Goal: Information Seeking & Learning: Learn about a topic

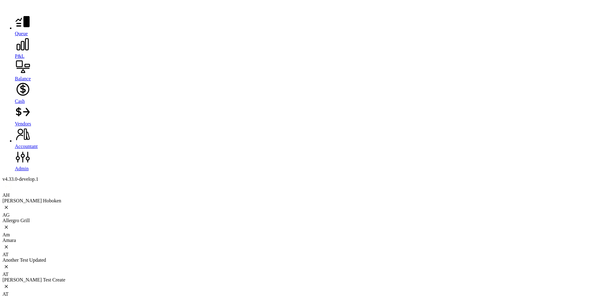
scroll to position [79, 0]
click at [15, 52] on icon at bounding box center [23, 45] width 16 height 16
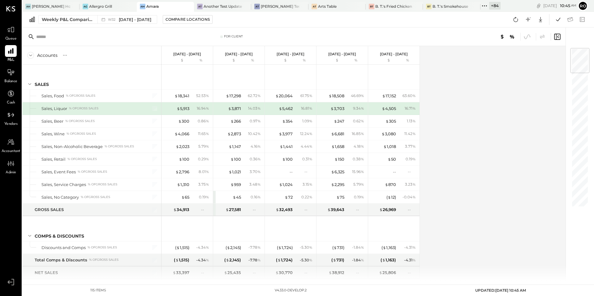
click at [558, 36] on icon at bounding box center [558, 36] width 2 height 3
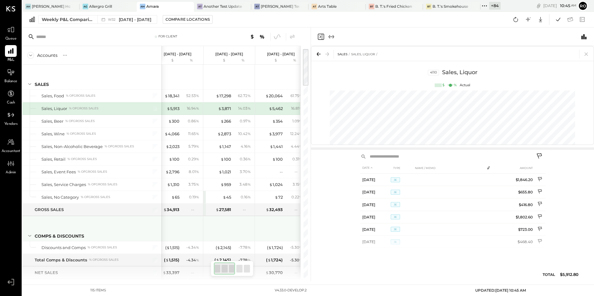
scroll to position [0, 10]
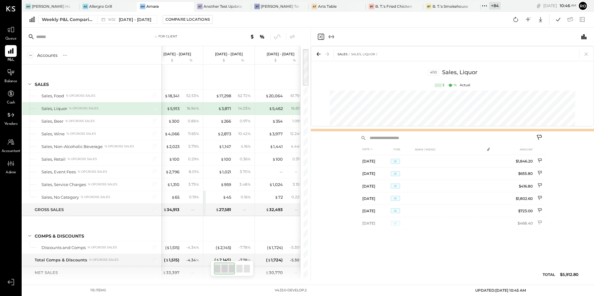
drag, startPoint x: 483, startPoint y: 148, endPoint x: 476, endPoint y: 129, distance: 20.0
click at [476, 129] on div at bounding box center [452, 130] width 283 height 2
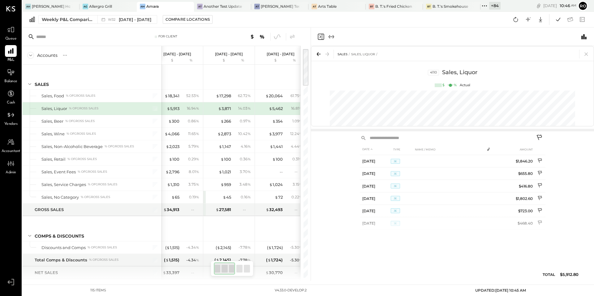
click at [325, 19] on div "Weekly P&L Comparison W32 Aug 4 - 10, 2025 Compare Locations Google Sheets Excel" at bounding box center [308, 20] width 572 height 16
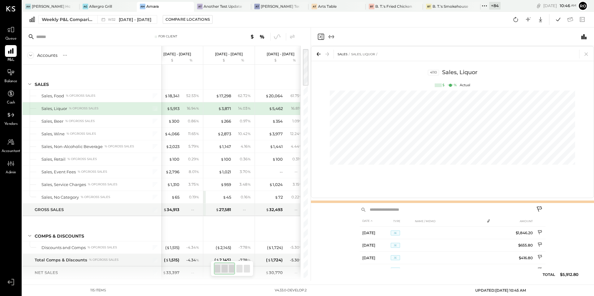
drag, startPoint x: 458, startPoint y: 131, endPoint x: 452, endPoint y: 197, distance: 66.8
click at [452, 202] on div at bounding box center [452, 202] width 283 height 2
click at [313, 154] on div at bounding box center [452, 129] width 283 height 82
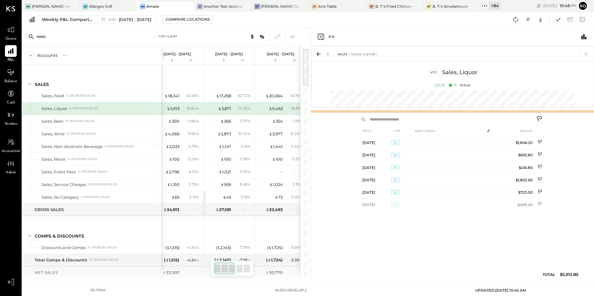
drag, startPoint x: 351, startPoint y: 201, endPoint x: 359, endPoint y: 108, distance: 93.8
click at [360, 108] on div "SALES Sales, Liquor 4110 Sales, Liquor $ % Actual" at bounding box center [452, 80] width 283 height 68
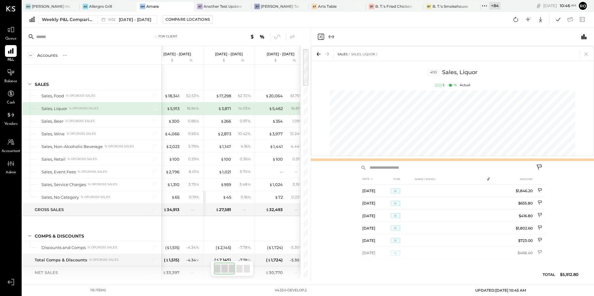
drag, startPoint x: 366, startPoint y: 113, endPoint x: 367, endPoint y: 161, distance: 48.3
click at [367, 161] on div "SALES Sales, Liquor 4110 Sales, Liquor $ % Actual" at bounding box center [452, 104] width 283 height 116
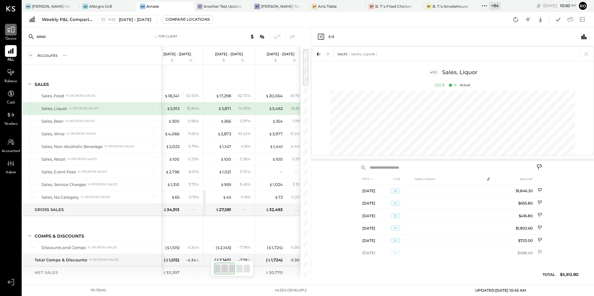
click at [8, 31] on icon at bounding box center [11, 30] width 8 height 8
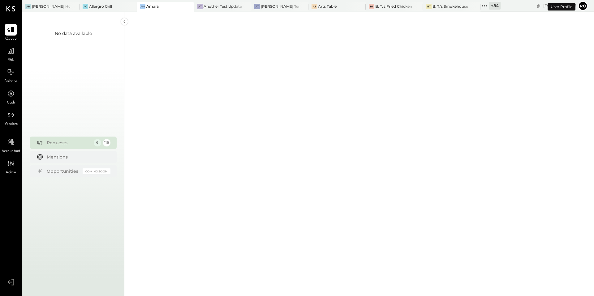
click at [8, 31] on icon at bounding box center [10, 29] width 7 height 7
click at [96, 145] on div "6" at bounding box center [97, 143] width 8 height 8
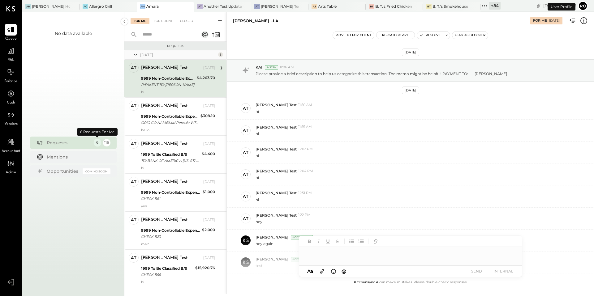
scroll to position [79, 0]
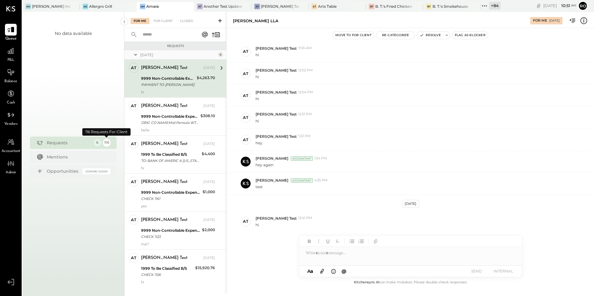
click at [108, 144] on div "116" at bounding box center [107, 143] width 8 height 8
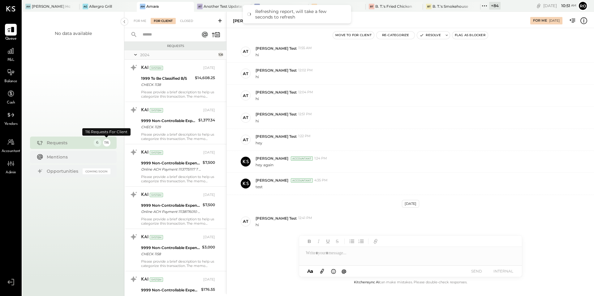
click at [99, 144] on div "6" at bounding box center [97, 143] width 8 height 8
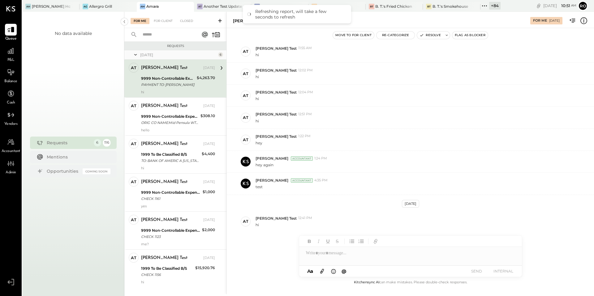
click at [108, 143] on div "116" at bounding box center [107, 143] width 8 height 8
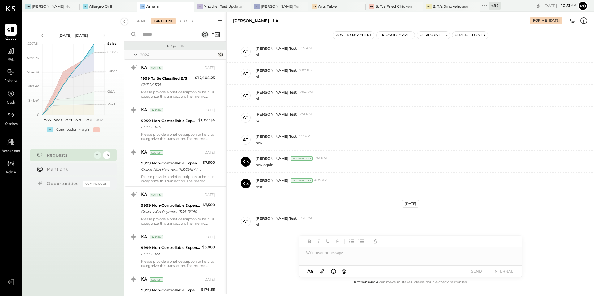
click at [476, 35] on button "Flag as Blocker" at bounding box center [470, 35] width 36 height 7
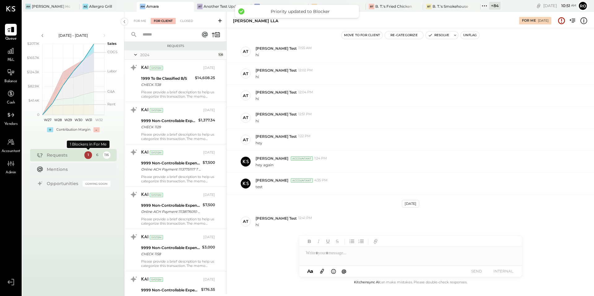
click at [88, 157] on div "1" at bounding box center [88, 155] width 8 height 8
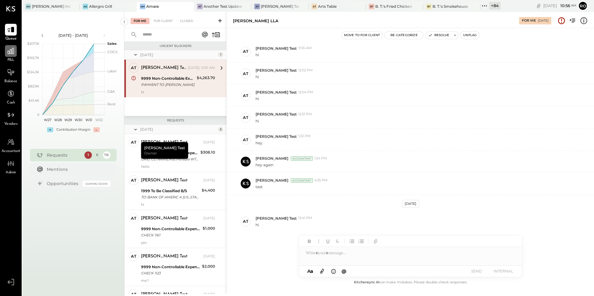
click at [13, 52] on icon at bounding box center [11, 51] width 8 height 8
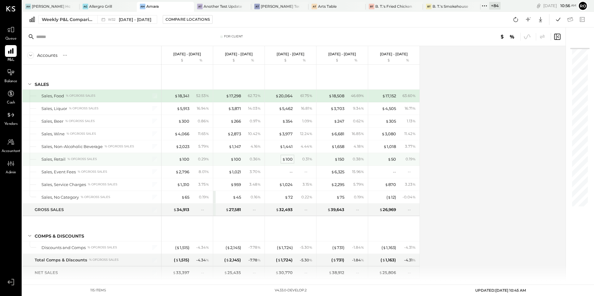
click at [287, 162] on div "$ 100" at bounding box center [287, 160] width 11 height 6
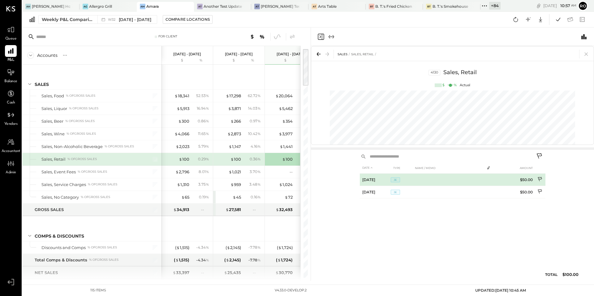
click at [540, 180] on icon at bounding box center [540, 180] width 5 height 6
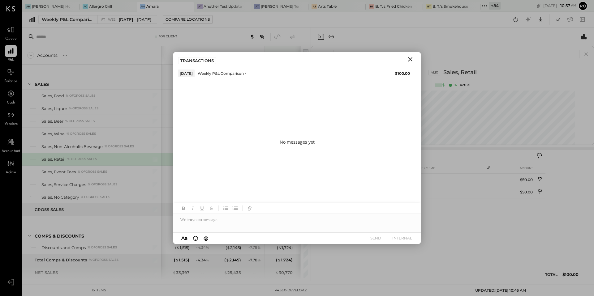
click at [411, 59] on icon "Close" at bounding box center [410, 59] width 7 height 7
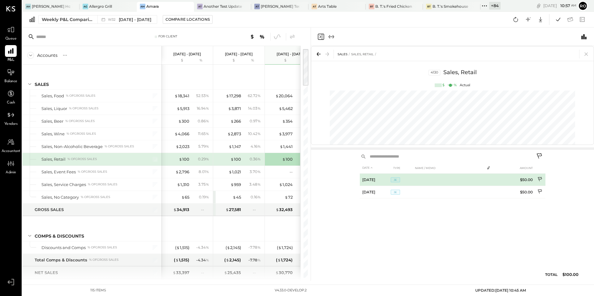
click at [439, 180] on td at bounding box center [447, 180] width 71 height 12
click at [541, 179] on icon at bounding box center [540, 180] width 5 height 6
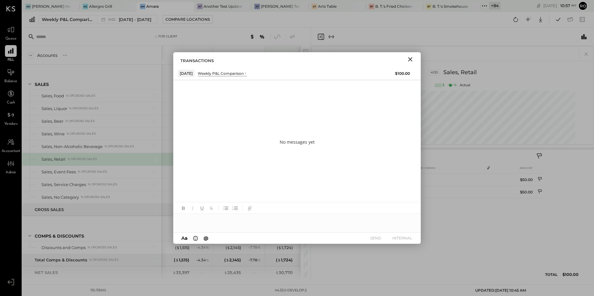
click at [409, 58] on icon "Close" at bounding box center [410, 59] width 4 height 4
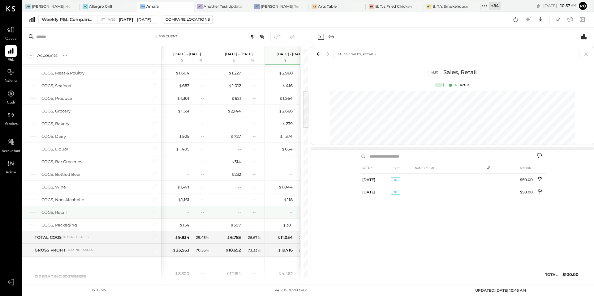
scroll to position [0, 0]
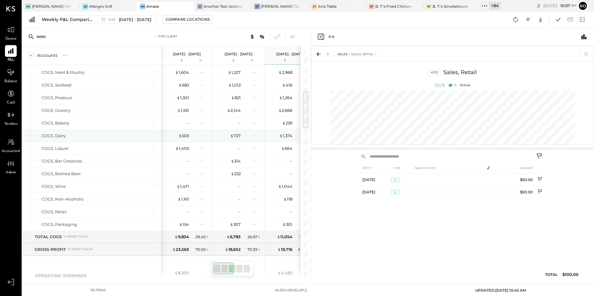
click at [83, 132] on div "COGS, Dairy" at bounding box center [91, 136] width 139 height 12
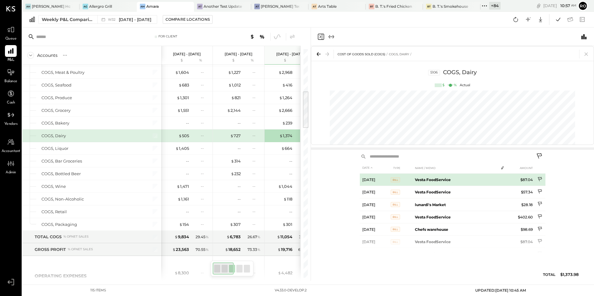
click at [487, 180] on td "Vesta FoodService" at bounding box center [454, 180] width 85 height 12
click at [540, 179] on icon at bounding box center [540, 180] width 5 height 6
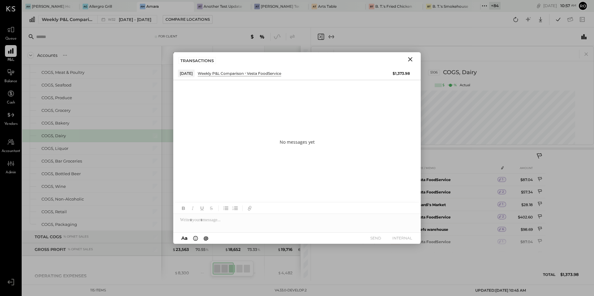
click at [413, 62] on icon "Close" at bounding box center [410, 59] width 7 height 7
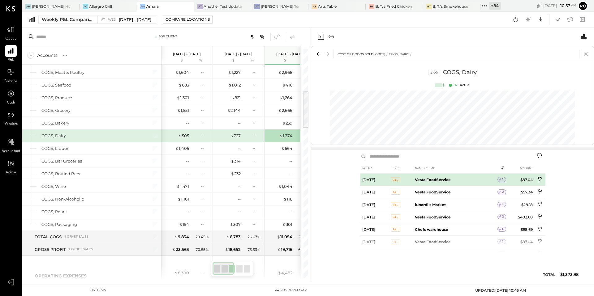
click at [463, 185] on td "Vesta FoodService" at bounding box center [454, 180] width 85 height 12
click at [462, 179] on td "Vesta FoodService" at bounding box center [454, 180] width 85 height 12
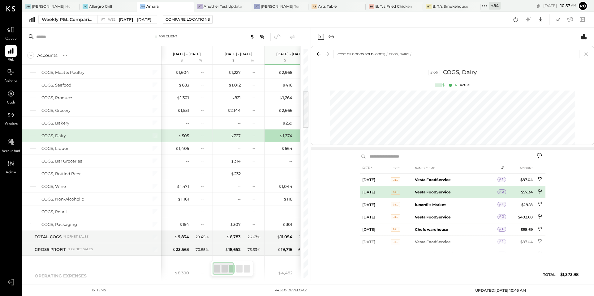
click at [459, 194] on td "Vesta FoodService" at bounding box center [454, 192] width 85 height 12
click at [590, 208] on div "DATE TYPE NAME / MEMO AMOUNT Jul 21, 25 Bill Vesta FoodService 1 $87.04 Jul 22,…" at bounding box center [452, 216] width 283 height 130
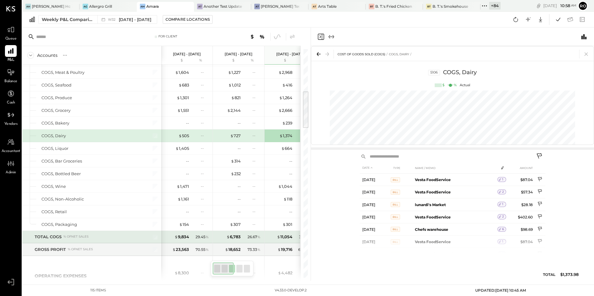
click at [245, 236] on div "26.67 %" at bounding box center [252, 238] width 20 height 6
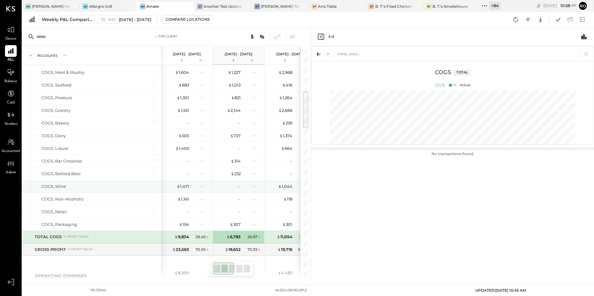
click at [276, 188] on div "$ 1,044" at bounding box center [280, 187] width 25 height 6
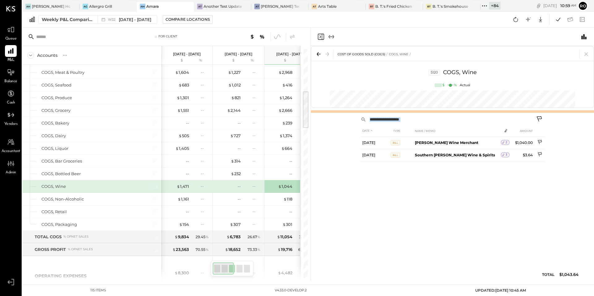
click at [442, 95] on div "COST OF GOODS SOLD (COGS) COGS, Wine 5120 COGS, Wine $ % Actual" at bounding box center [452, 80] width 283 height 68
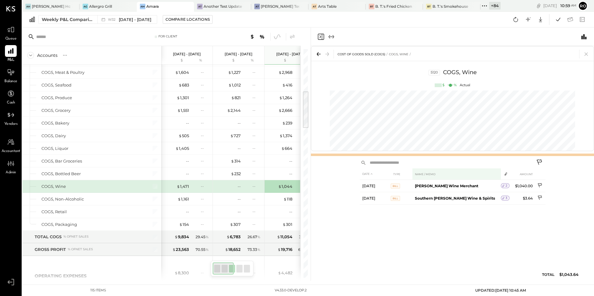
drag, startPoint x: 445, startPoint y: 111, endPoint x: 445, endPoint y: 154, distance: 43.3
click at [445, 154] on div at bounding box center [452, 155] width 283 height 2
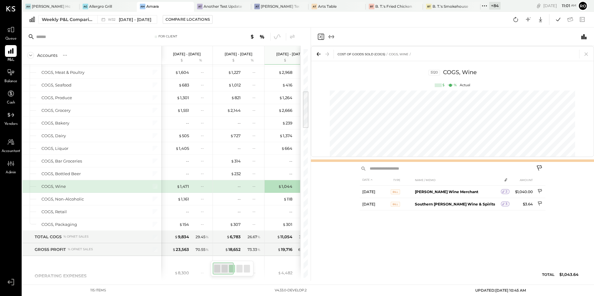
drag, startPoint x: 425, startPoint y: 155, endPoint x: 408, endPoint y: 161, distance: 18.3
click at [408, 161] on div at bounding box center [452, 161] width 283 height 2
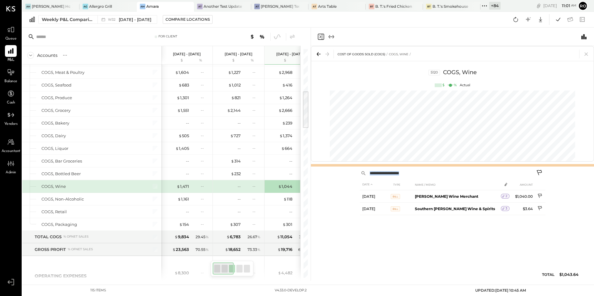
drag, startPoint x: 452, startPoint y: 160, endPoint x: 444, endPoint y: 165, distance: 9.8
click at [444, 165] on div at bounding box center [452, 165] width 283 height 2
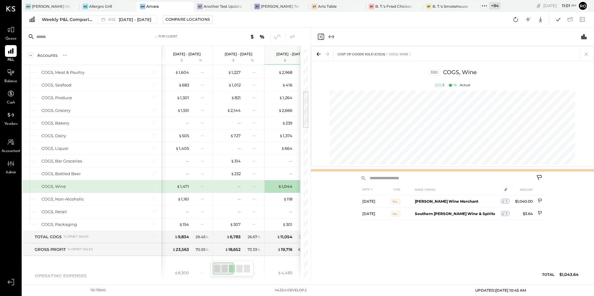
drag, startPoint x: 444, startPoint y: 165, endPoint x: 438, endPoint y: 170, distance: 7.5
click at [438, 170] on div at bounding box center [452, 170] width 283 height 2
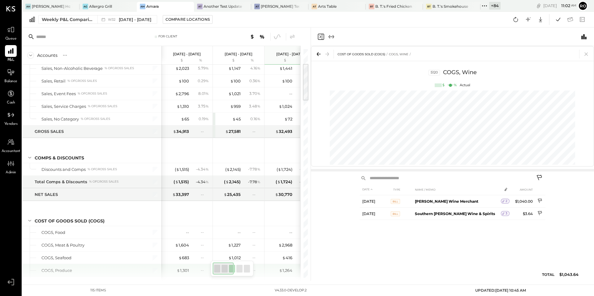
scroll to position [114, 0]
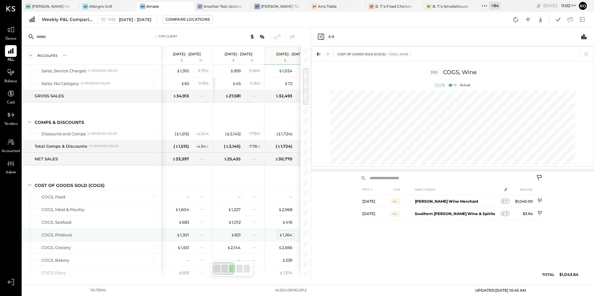
click at [283, 235] on div "$ 1,264" at bounding box center [285, 235] width 13 height 6
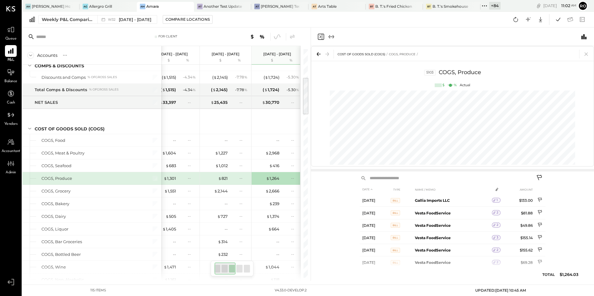
scroll to position [98, 0]
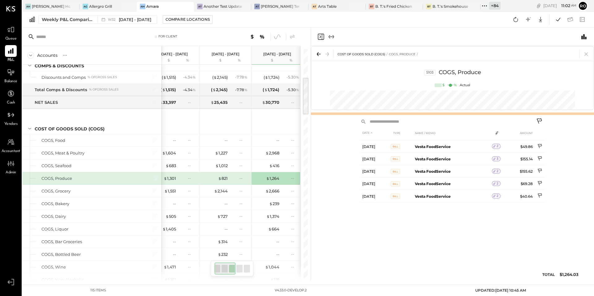
drag, startPoint x: 443, startPoint y: 171, endPoint x: 446, endPoint y: 169, distance: 3.6
click at [449, 114] on div at bounding box center [452, 114] width 283 height 2
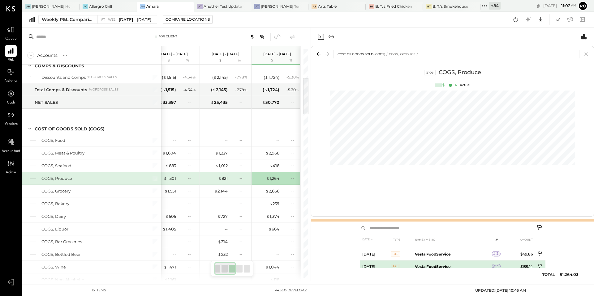
scroll to position [0, 0]
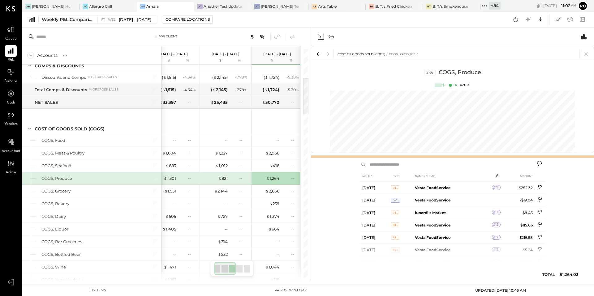
drag, startPoint x: 447, startPoint y: 113, endPoint x: 445, endPoint y: 155, distance: 42.2
click at [445, 153] on div "COST OF GOODS SOLD (COGS) COGS, Produce 5103 COGS, Produce $ % Actual" at bounding box center [452, 102] width 283 height 113
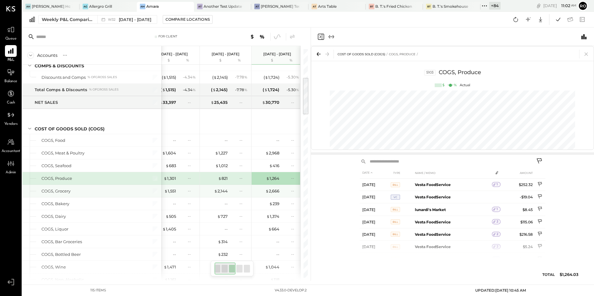
click at [283, 191] on div "--" at bounding box center [291, 190] width 20 height 5
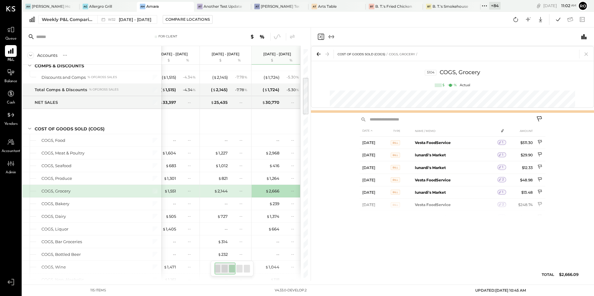
click at [446, 97] on div "COST OF GOODS SOLD (COGS) COGS, Grocery 5104 COGS, Grocery $ % Actual" at bounding box center [452, 80] width 283 height 68
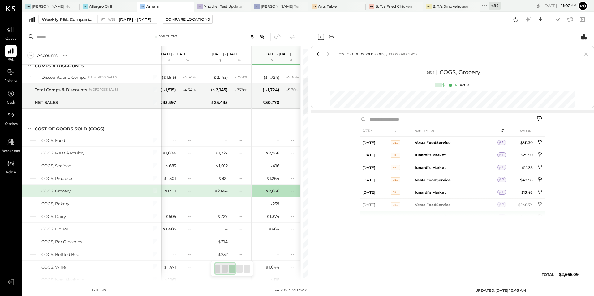
click at [459, 219] on td "Vesta FoodService" at bounding box center [454, 217] width 85 height 12
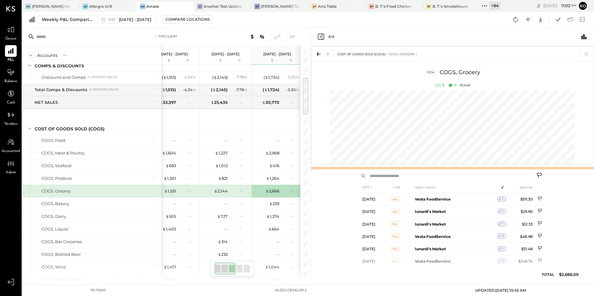
drag, startPoint x: 457, startPoint y: 110, endPoint x: 455, endPoint y: 167, distance: 56.6
click at [455, 167] on div at bounding box center [452, 168] width 283 height 2
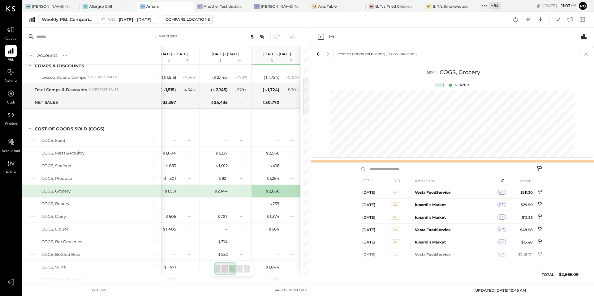
drag, startPoint x: 458, startPoint y: 168, endPoint x: 446, endPoint y: 162, distance: 13.4
click at [446, 162] on div at bounding box center [452, 161] width 283 height 2
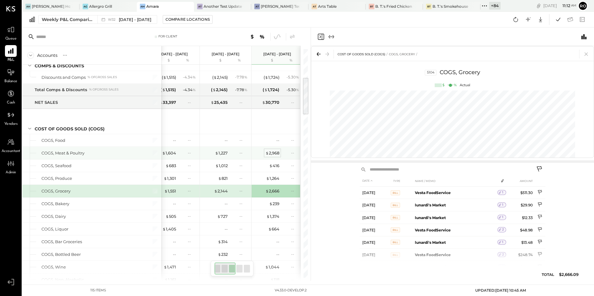
click at [274, 150] on div "$ 2,968" at bounding box center [272, 153] width 14 height 6
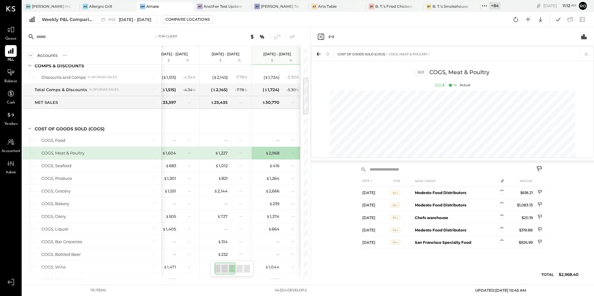
click at [539, 168] on icon at bounding box center [539, 169] width 7 height 7
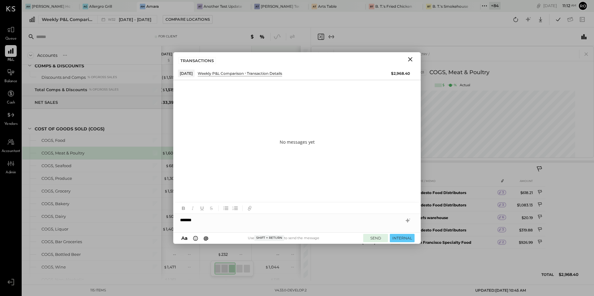
click at [373, 238] on button "SEND" at bounding box center [375, 238] width 25 height 8
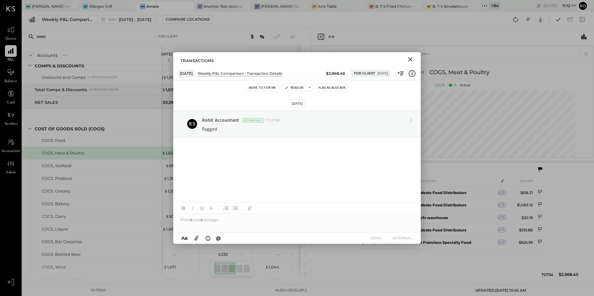
click at [412, 60] on icon "Close" at bounding box center [410, 59] width 4 height 4
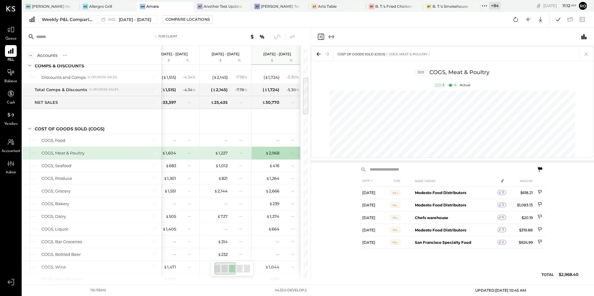
click at [537, 168] on icon at bounding box center [539, 169] width 7 height 7
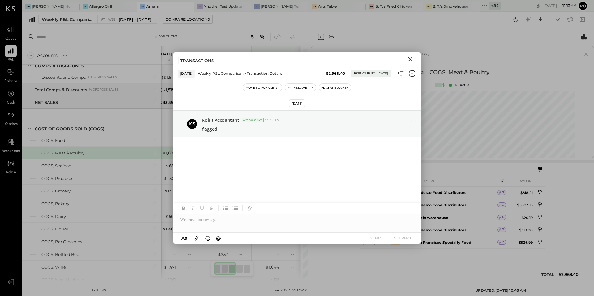
drag, startPoint x: 273, startPoint y: 87, endPoint x: 270, endPoint y: 96, distance: 9.1
click at [270, 98] on div "Move to for client Resolve Flag as Blocker Aug 13th, 2025 Rohit Accountant Acco…" at bounding box center [297, 162] width 248 height 164
click at [271, 88] on button "Move to for client" at bounding box center [262, 87] width 39 height 7
click at [259, 84] on button "Move to for me" at bounding box center [262, 87] width 32 height 7
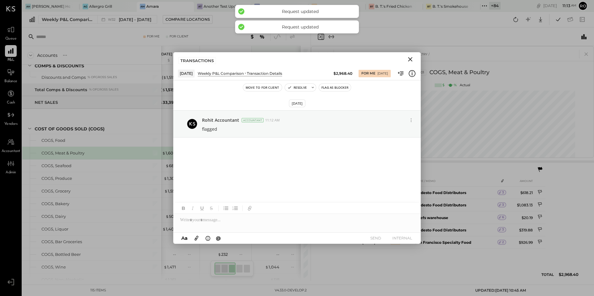
click at [412, 58] on icon "Close" at bounding box center [410, 59] width 7 height 7
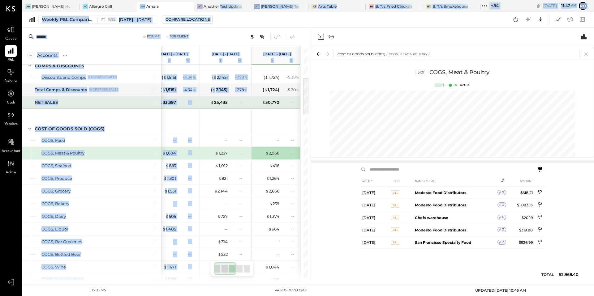
drag, startPoint x: 200, startPoint y: 97, endPoint x: 219, endPoint y: -24, distance: 122.7
click at [219, 0] on html "Queue P&L Balance Cash Vendors Accountant Admin v 4.33.0-develop.2 AH Ainsworth…" at bounding box center [297, 148] width 594 height 296
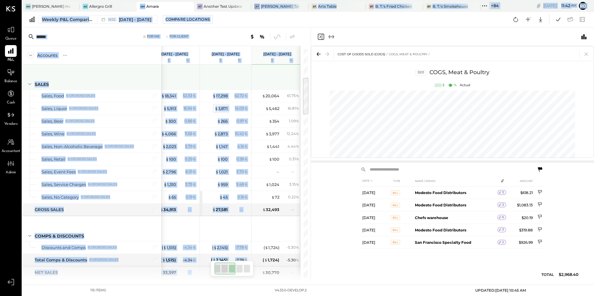
click at [223, 107] on div "$ 3,871" at bounding box center [221, 109] width 13 height 6
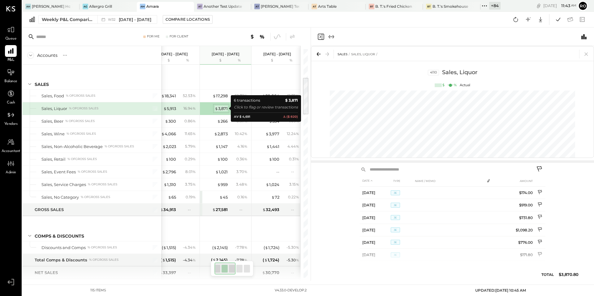
click at [224, 110] on div "$ 3,871" at bounding box center [221, 109] width 13 height 6
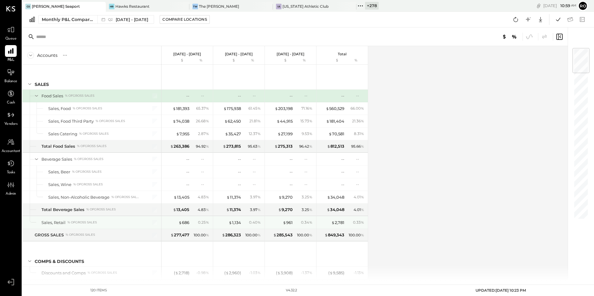
scroll to position [92, 0]
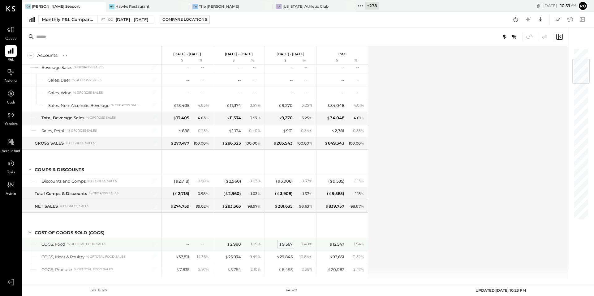
click at [291, 244] on div "$ 9,567" at bounding box center [286, 245] width 14 height 6
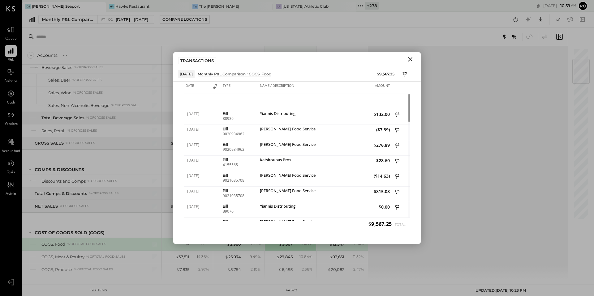
click at [411, 61] on icon "Close" at bounding box center [410, 59] width 7 height 7
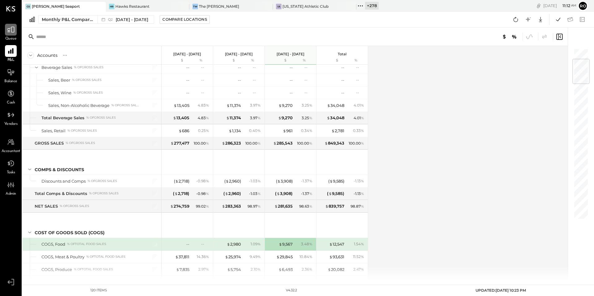
click at [9, 31] on icon at bounding box center [11, 30] width 8 height 8
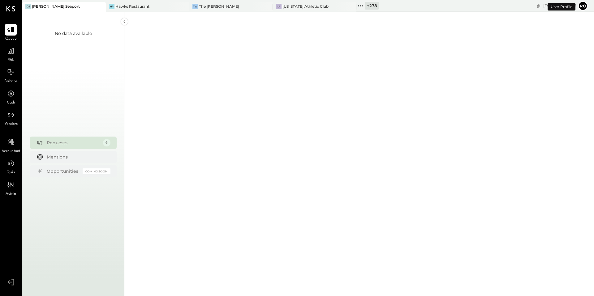
click at [9, 31] on icon at bounding box center [10, 29] width 7 height 7
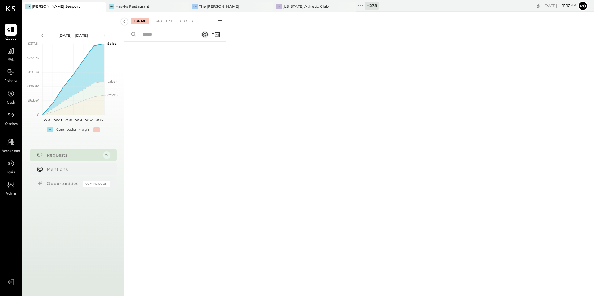
click at [15, 57] on div "P&L" at bounding box center [11, 54] width 12 height 18
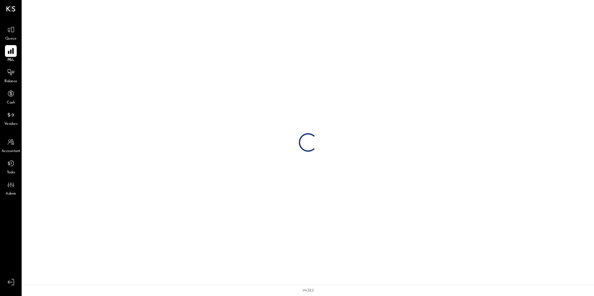
click at [11, 56] on div at bounding box center [11, 51] width 12 height 12
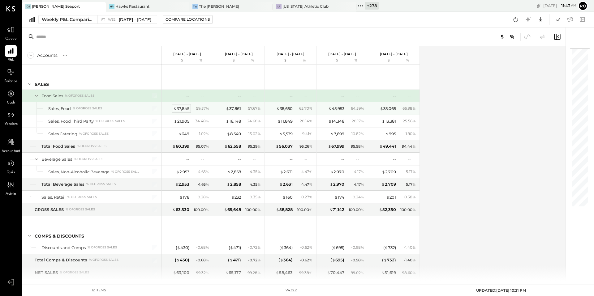
click at [185, 106] on div "$ 37,845" at bounding box center [181, 109] width 16 height 6
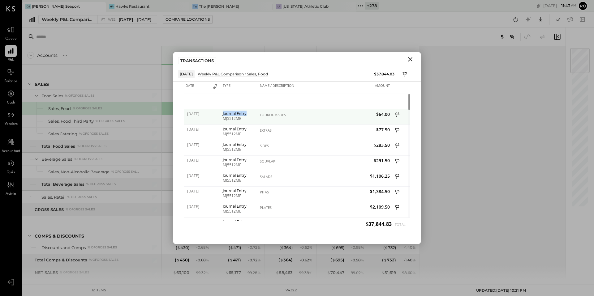
drag, startPoint x: 223, startPoint y: 113, endPoint x: 248, endPoint y: 112, distance: 25.7
click at [248, 112] on div "Journal Entry" at bounding box center [240, 113] width 34 height 4
drag, startPoint x: 245, startPoint y: 120, endPoint x: 223, endPoint y: 119, distance: 22.0
click at [223, 119] on div "MJ5512ME" at bounding box center [240, 119] width 34 height 4
click at [408, 58] on icon "Close" at bounding box center [410, 59] width 7 height 7
